Goal: Information Seeking & Learning: Learn about a topic

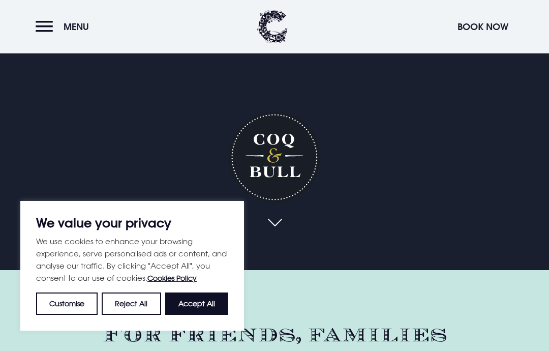
click at [201, 315] on button "Accept All" at bounding box center [196, 304] width 63 height 22
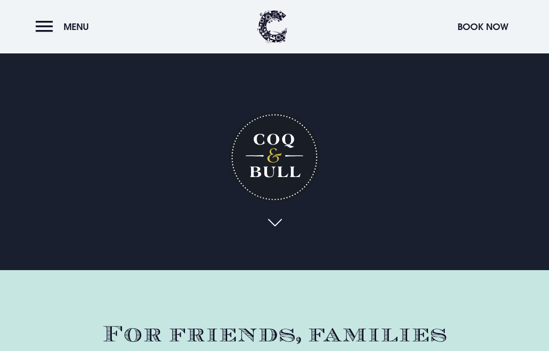
checkbox input "true"
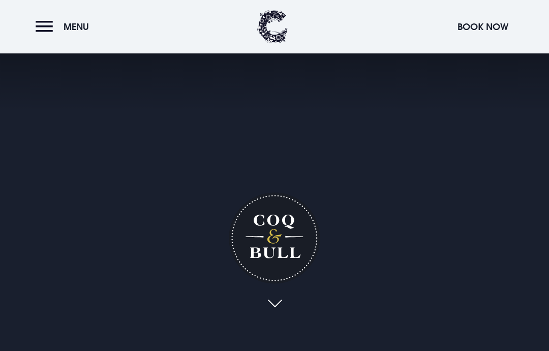
click at [73, 28] on span "Menu" at bounding box center [76, 27] width 25 height 12
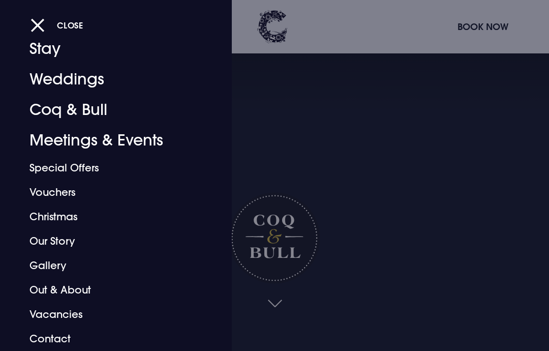
scroll to position [32, 0]
click at [48, 169] on link "Special Offers" at bounding box center [109, 168] width 159 height 24
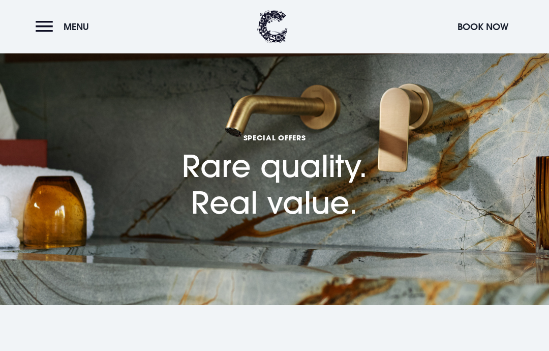
click at [57, 26] on button "Menu" at bounding box center [65, 27] width 59 height 22
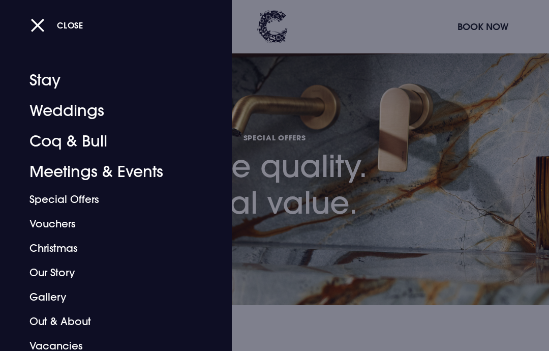
click at [40, 34] on button "Close" at bounding box center [57, 25] width 53 height 21
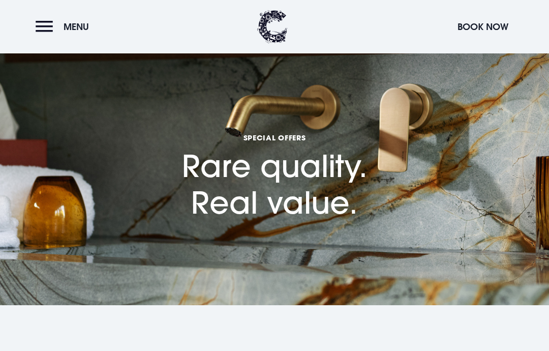
click at [48, 25] on button "Menu" at bounding box center [65, 27] width 59 height 22
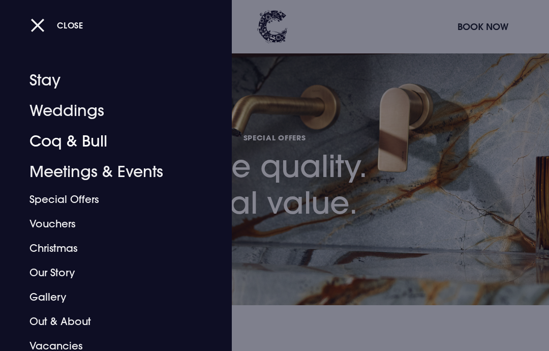
click at [100, 140] on link "Coq & Bull" at bounding box center [109, 141] width 159 height 31
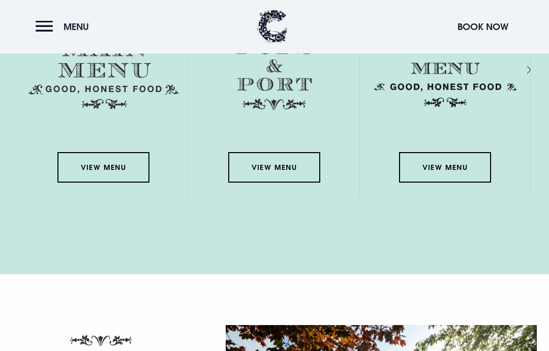
scroll to position [1484, 0]
click at [109, 183] on link "View Menu" at bounding box center [103, 167] width 92 height 31
